Goal: Check status: Check status

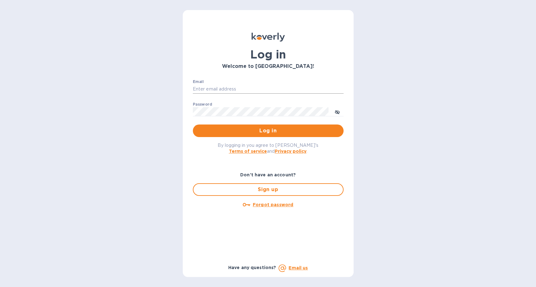
click at [201, 89] on input "Email" at bounding box center [268, 88] width 151 height 9
type input "aklibby@gmail.com"
click at [193, 124] on button "Log in" at bounding box center [268, 130] width 151 height 13
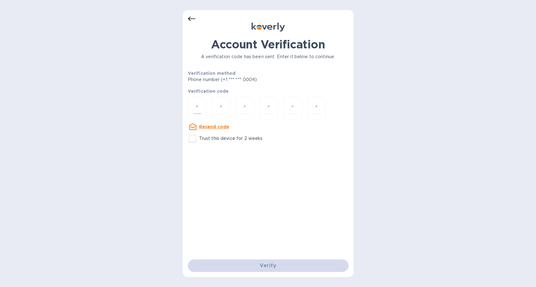
click at [200, 107] on input "number" at bounding box center [197, 108] width 8 height 12
type input "2"
type input "3"
type input "7"
type input "1"
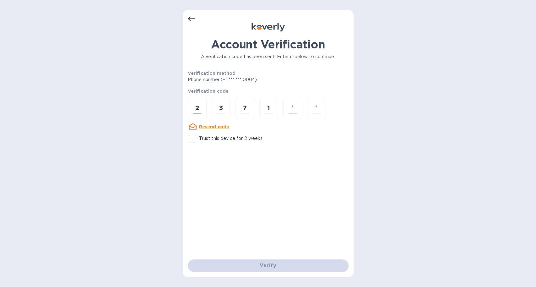
type input "1"
type input "4"
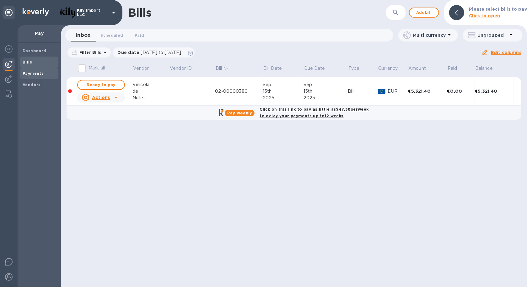
click at [41, 73] on b "Payments" at bounding box center [33, 73] width 21 height 5
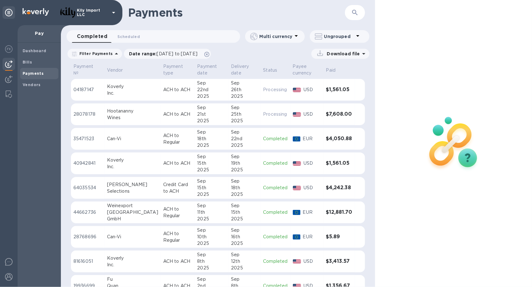
click at [173, 94] on td "ACH to ACH" at bounding box center [178, 90] width 34 height 22
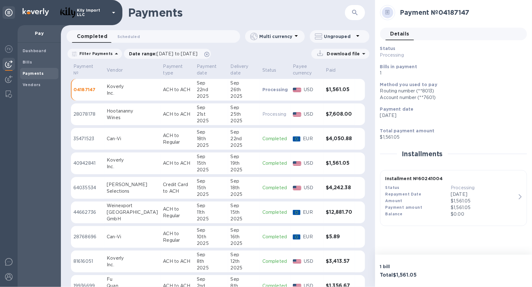
click at [519, 194] on icon "button" at bounding box center [520, 196] width 3 height 5
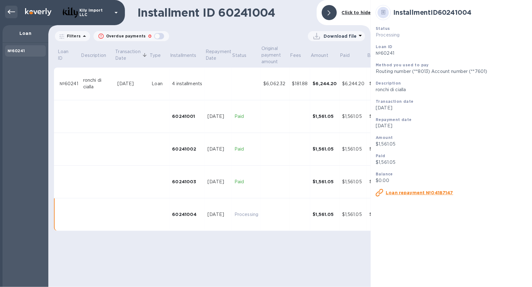
click at [11, 11] on icon at bounding box center [12, 12] width 8 height 8
click at [41, 11] on img at bounding box center [38, 12] width 26 height 8
click at [10, 11] on icon at bounding box center [12, 12] width 8 height 8
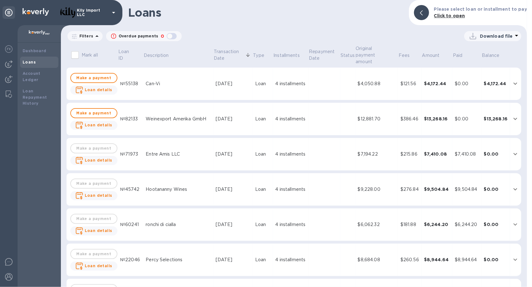
click at [158, 116] on div "Weinexport Amerika GmbH" at bounding box center [178, 119] width 65 height 7
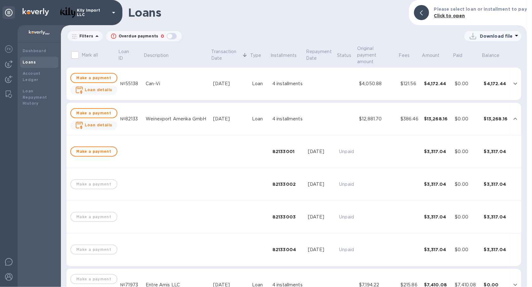
click at [273, 80] on div "4 installments" at bounding box center [288, 83] width 30 height 7
